Goal: Find specific page/section: Find specific page/section

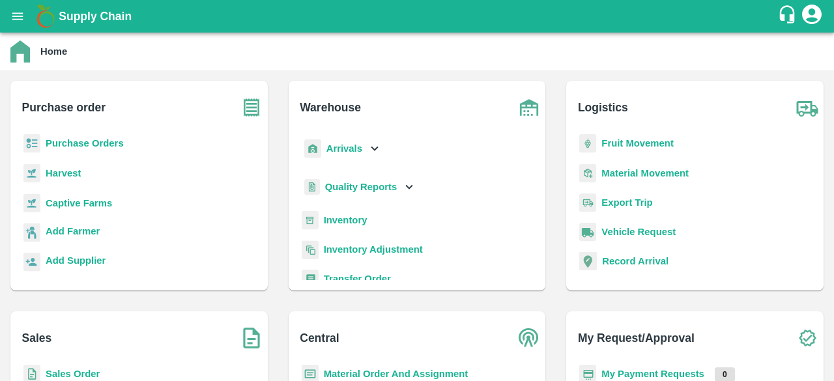
drag, startPoint x: 0, startPoint y: 0, endPoint x: 18, endPoint y: 18, distance: 25.4
click at [18, 18] on icon "open drawer" at bounding box center [17, 16] width 14 height 14
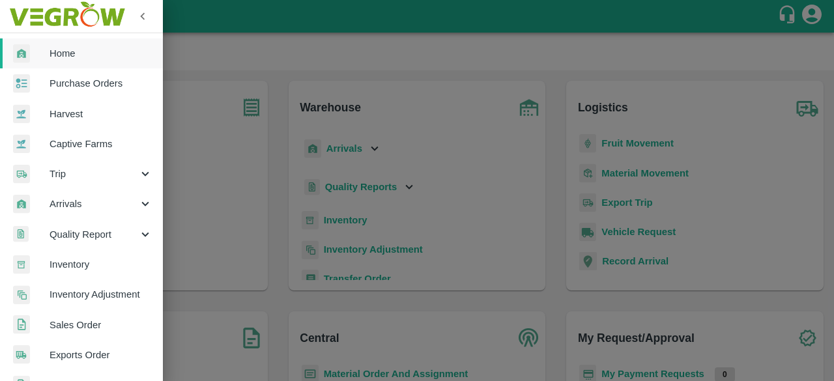
scroll to position [24, 0]
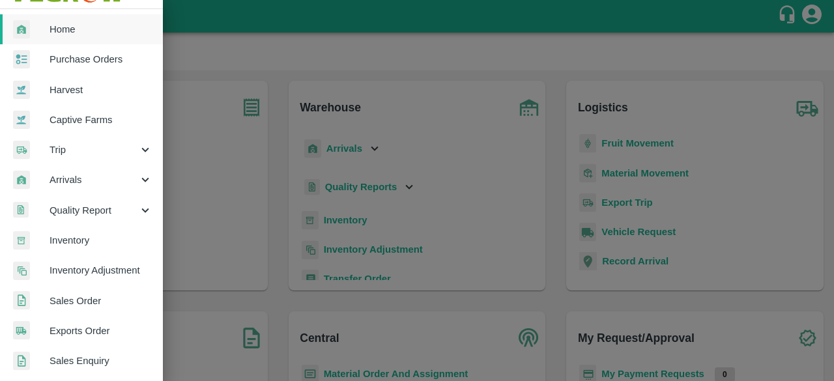
click at [97, 237] on span "Inventory" at bounding box center [101, 240] width 103 height 14
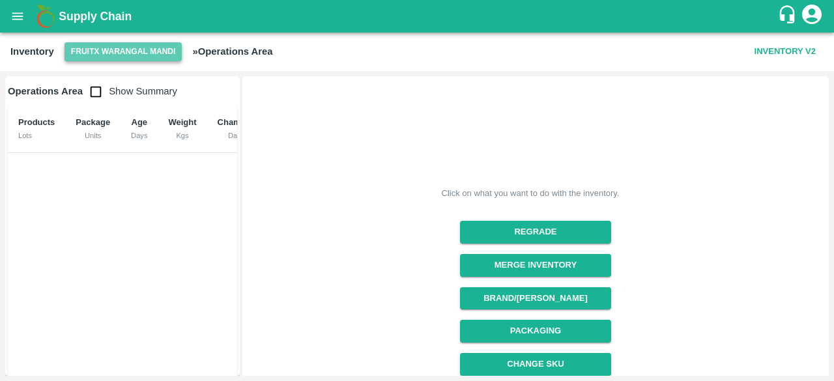
click at [100, 48] on button "FruitX Warangal Mandi" at bounding box center [124, 51] width 118 height 19
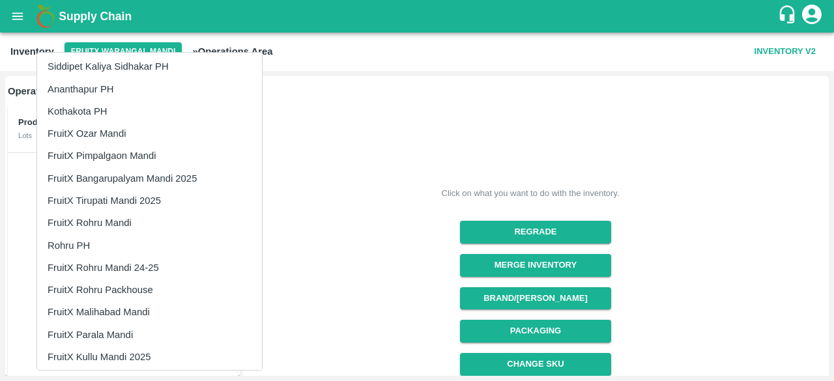
scroll to position [428, 0]
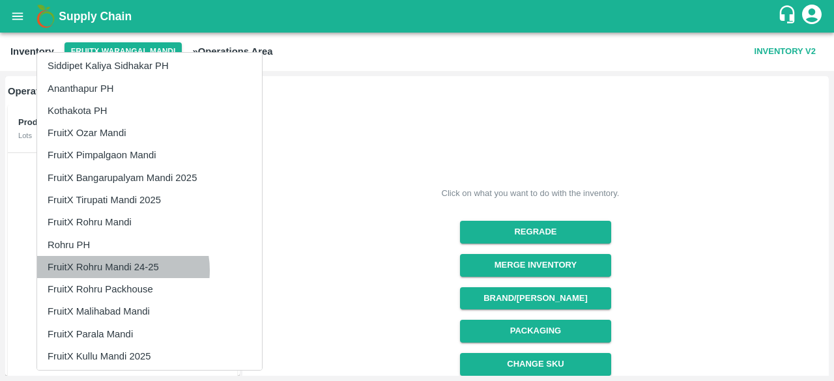
click at [118, 271] on li "FruitX Rohru Mandi 24-25" at bounding box center [149, 267] width 225 height 22
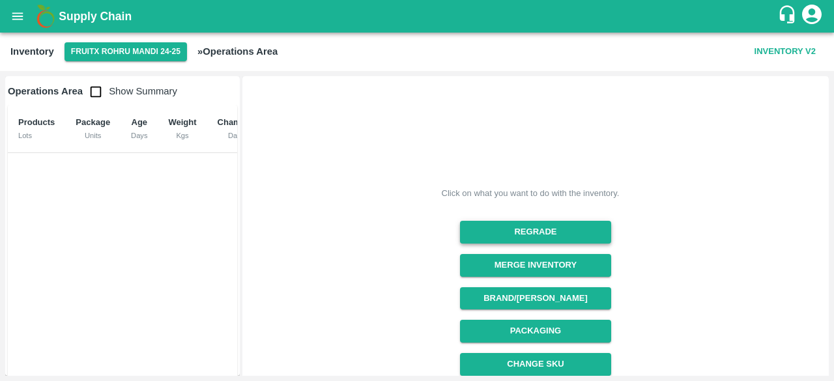
scroll to position [204, 0]
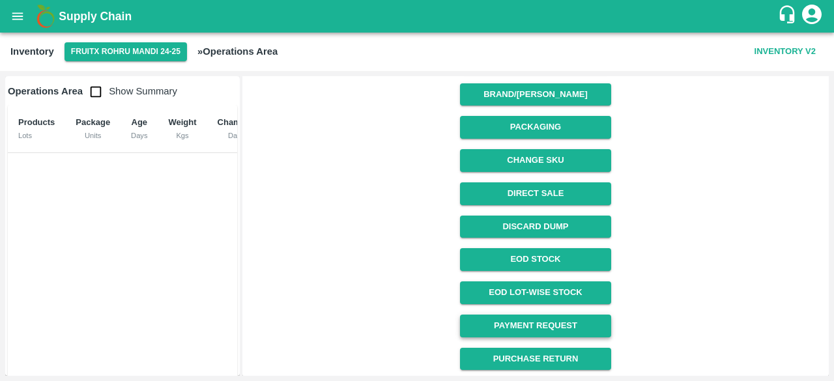
click at [533, 323] on link "Payment Request" at bounding box center [535, 326] width 151 height 23
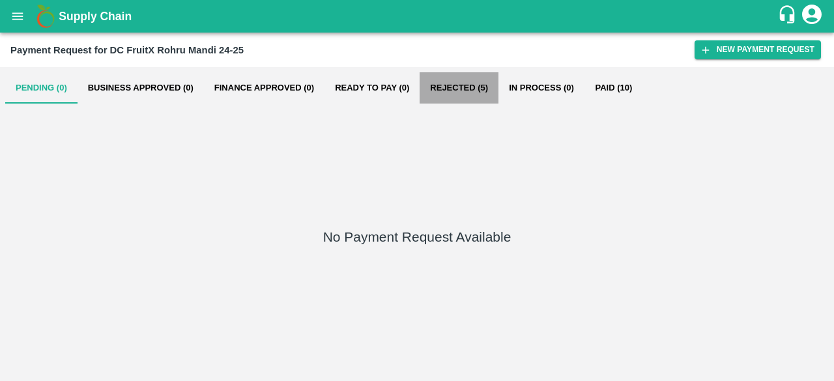
click at [459, 89] on button "Rejected (5)" at bounding box center [459, 87] width 79 height 31
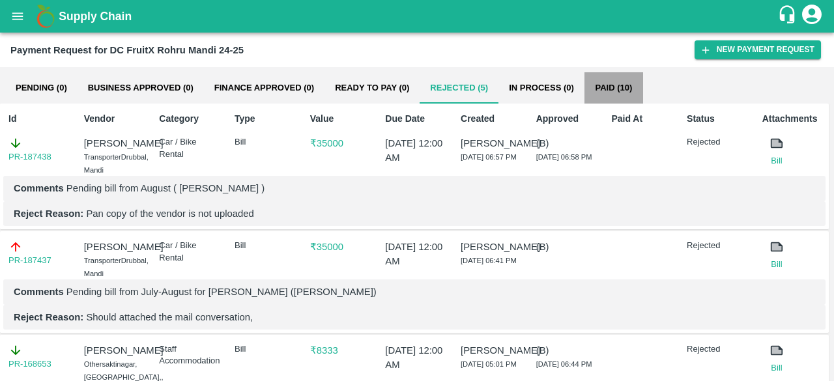
click at [612, 79] on button "Paid (10)" at bounding box center [614, 87] width 59 height 31
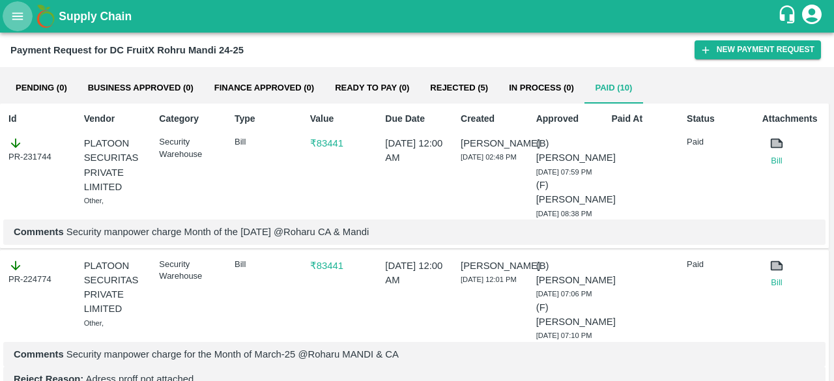
click at [20, 19] on icon "open drawer" at bounding box center [17, 15] width 11 height 7
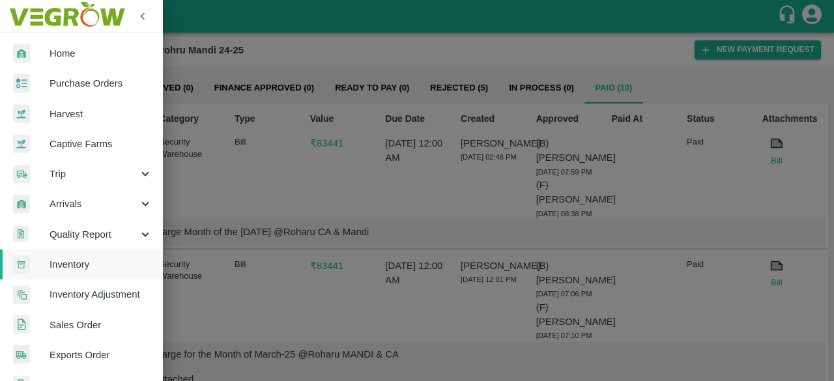
click at [43, 46] on div at bounding box center [31, 53] width 37 height 19
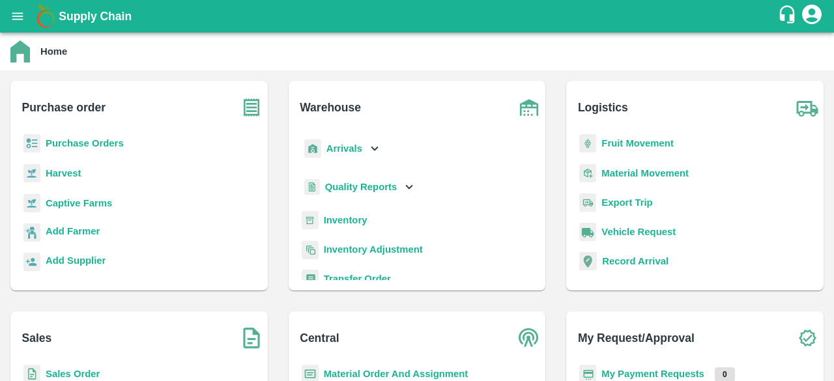
click at [21, 14] on icon "open drawer" at bounding box center [17, 16] width 14 height 14
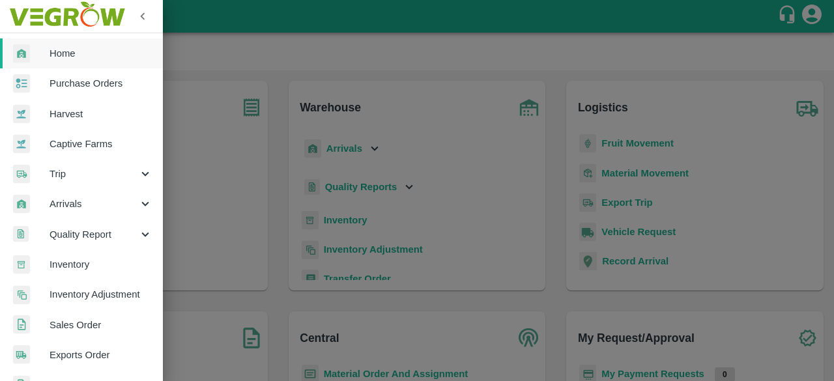
click at [91, 269] on span "Inventory" at bounding box center [101, 265] width 103 height 14
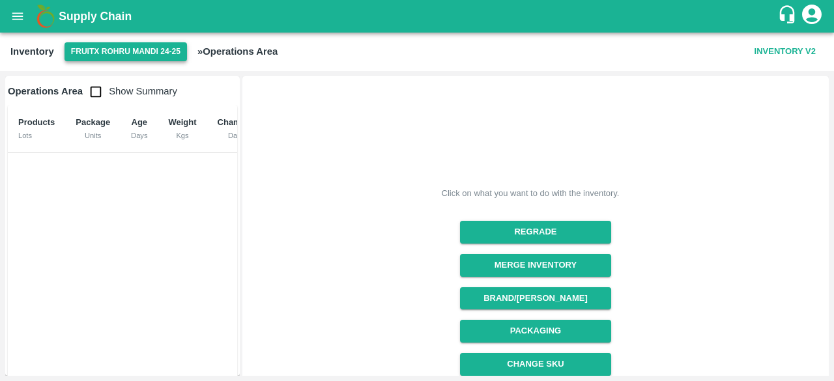
click at [115, 53] on button "FruitX Rohru Mandi 24-25" at bounding box center [126, 51] width 123 height 19
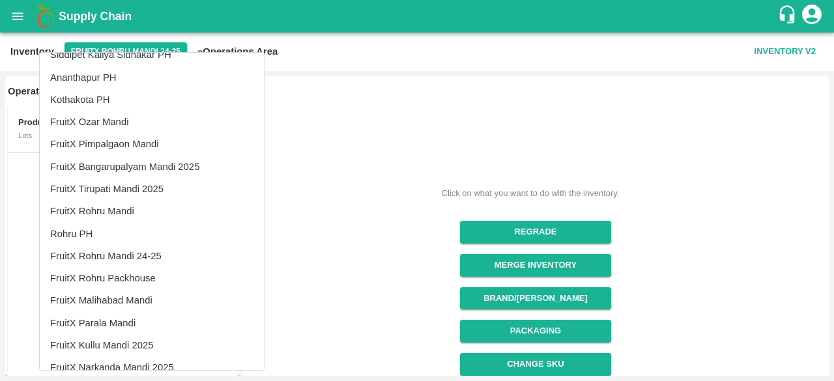
scroll to position [439, 0]
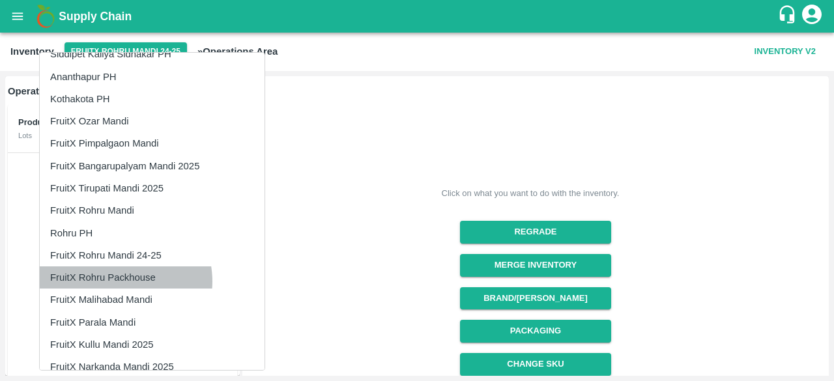
click at [119, 282] on li "FruitX Rohru Packhouse" at bounding box center [152, 278] width 225 height 22
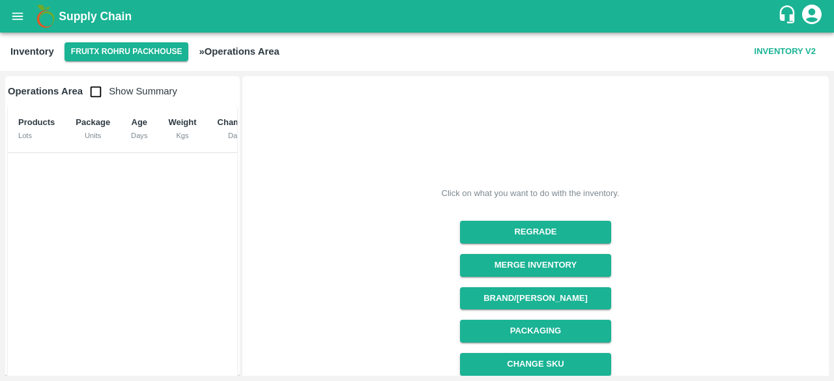
scroll to position [204, 0]
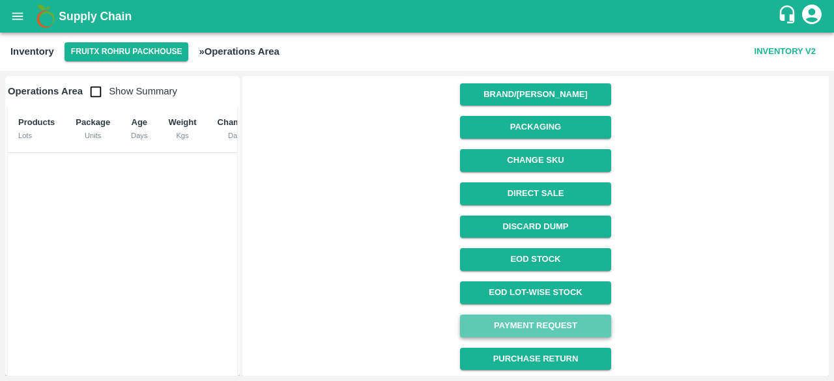
click at [534, 328] on link "Payment Request" at bounding box center [535, 326] width 151 height 23
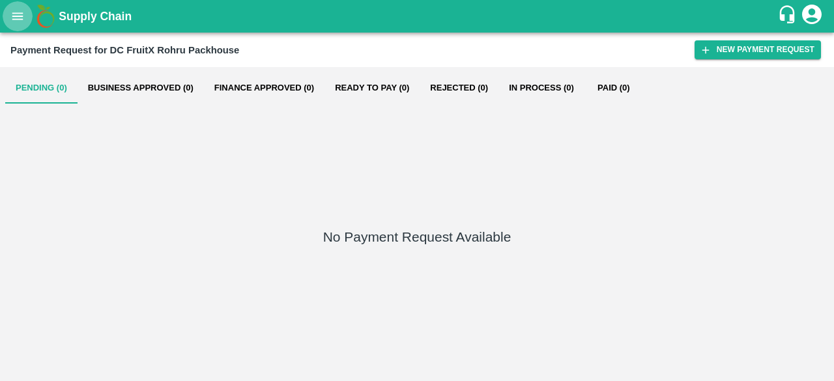
click at [19, 20] on icon "open drawer" at bounding box center [17, 16] width 14 height 14
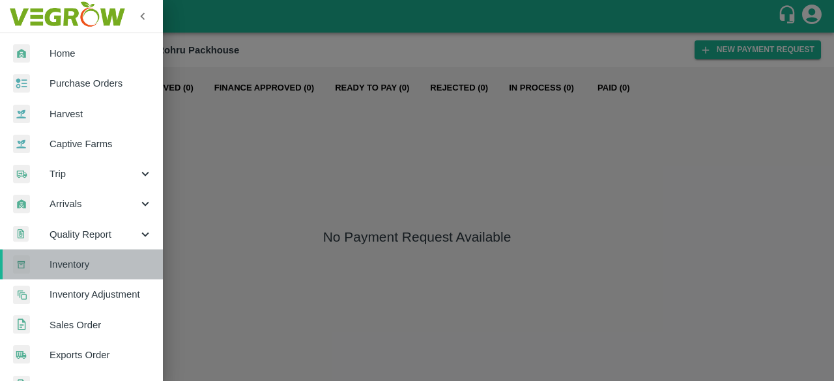
click at [93, 273] on link "Inventory" at bounding box center [81, 265] width 163 height 30
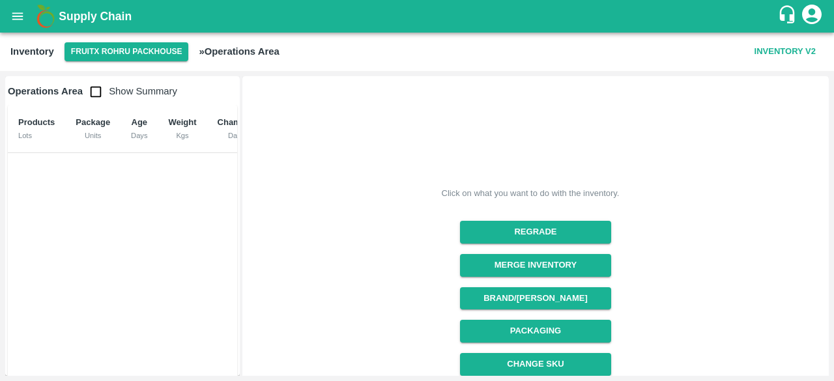
scroll to position [204, 0]
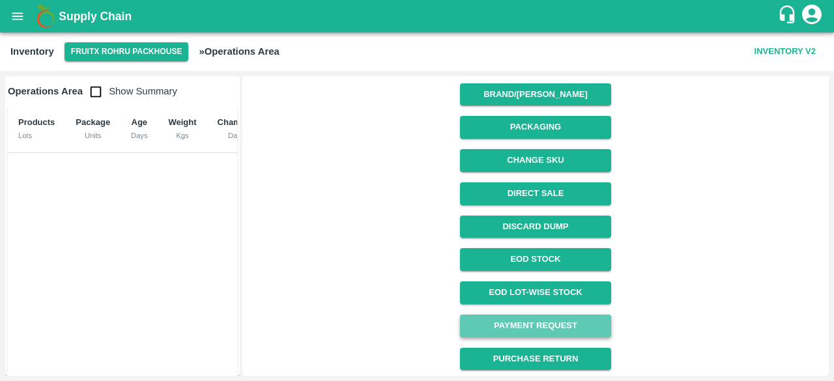
click at [528, 326] on link "Payment Request" at bounding box center [535, 326] width 151 height 23
